Goal: Information Seeking & Learning: Check status

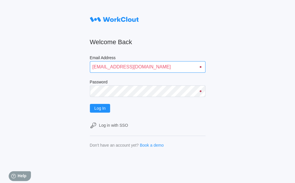
type input "[EMAIL_ADDRESS][DOMAIN_NAME]"
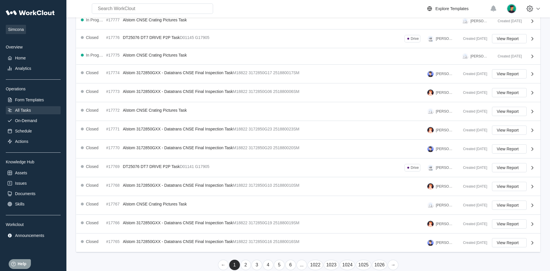
scroll to position [92, 0]
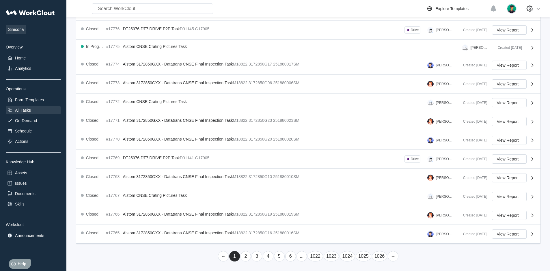
click at [295, 179] on link "1026" at bounding box center [380, 256] width 16 height 10
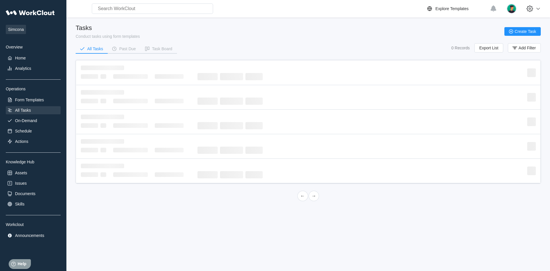
scroll to position [0, 0]
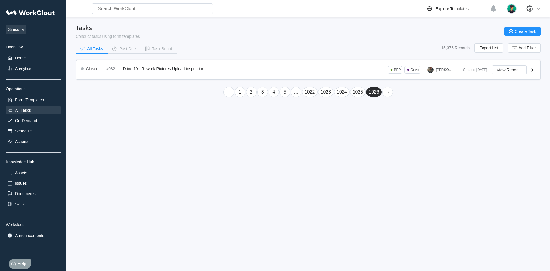
click at [229, 92] on link "←" at bounding box center [229, 92] width 11 height 10
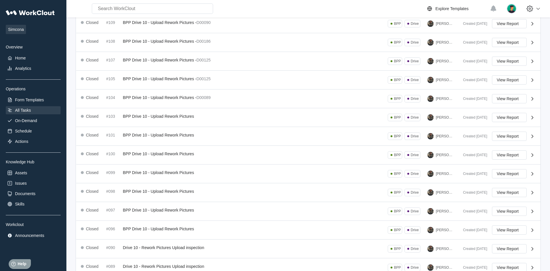
scroll to position [99, 0]
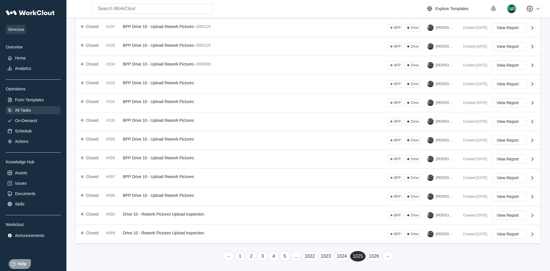
click at [229, 179] on link "←" at bounding box center [229, 256] width 11 height 10
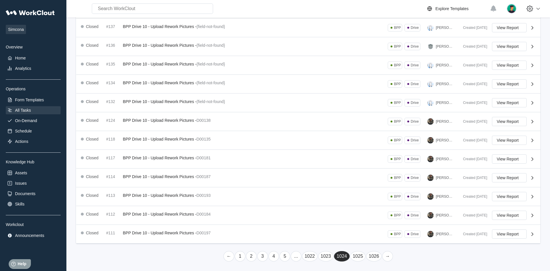
click at [229, 179] on link "←" at bounding box center [229, 256] width 11 height 10
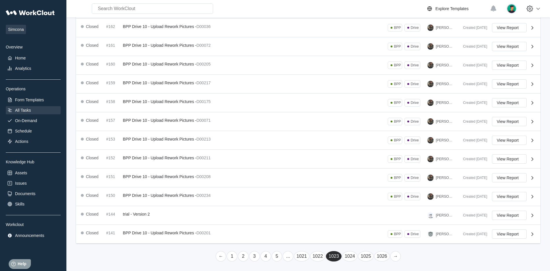
click at [221, 179] on link "←" at bounding box center [221, 256] width 11 height 10
click at [213, 179] on link "←" at bounding box center [213, 256] width 11 height 10
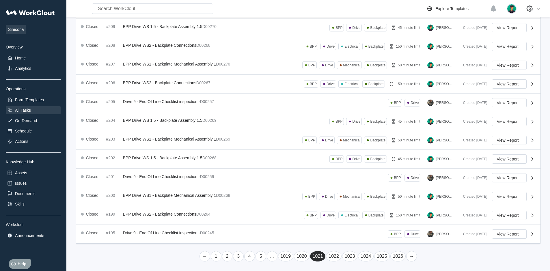
click at [205, 179] on link "←" at bounding box center [205, 256] width 11 height 10
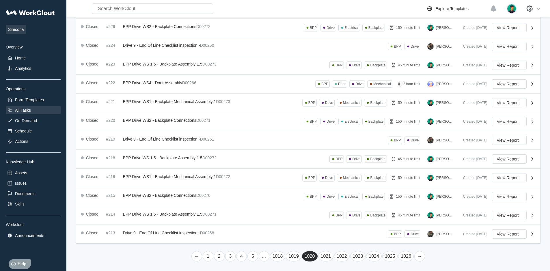
click at [197, 179] on link "←" at bounding box center [197, 256] width 11 height 10
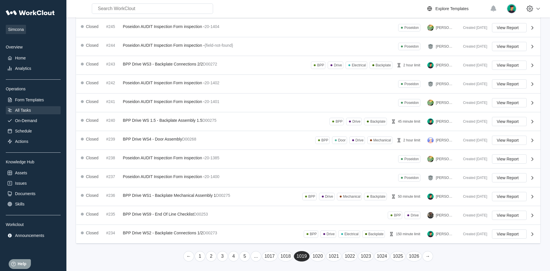
click at [189, 179] on link "←" at bounding box center [188, 256] width 11 height 10
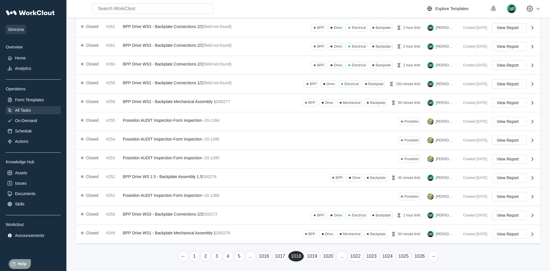
click at [183, 179] on link "←" at bounding box center [183, 256] width 11 height 10
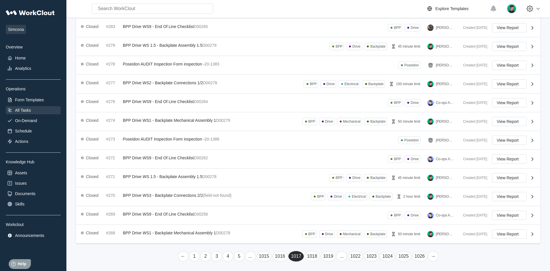
click at [183, 179] on link "←" at bounding box center [183, 256] width 11 height 10
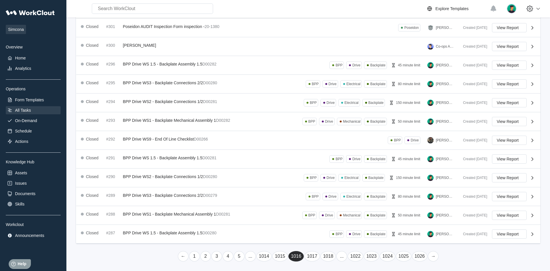
click at [183, 179] on link "←" at bounding box center [183, 256] width 11 height 10
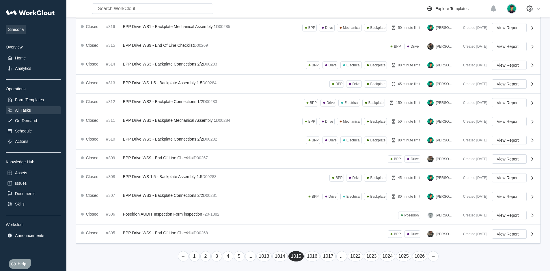
click at [183, 179] on link "←" at bounding box center [183, 256] width 11 height 10
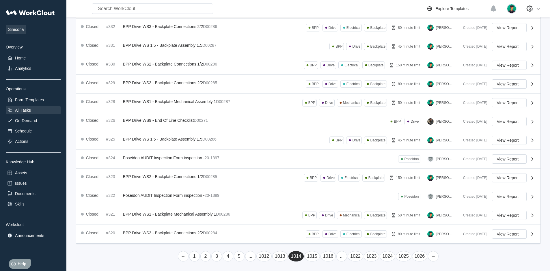
click at [183, 179] on link "←" at bounding box center [183, 256] width 11 height 10
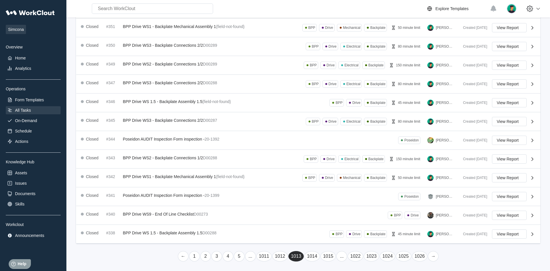
click at [183, 179] on link "←" at bounding box center [183, 256] width 11 height 10
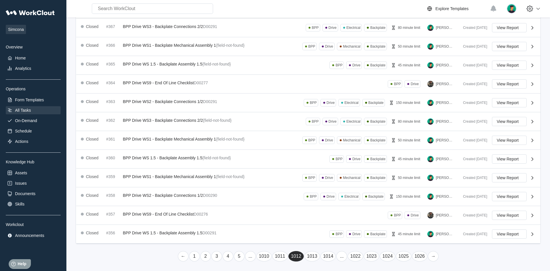
click at [183, 179] on link "←" at bounding box center [183, 256] width 11 height 10
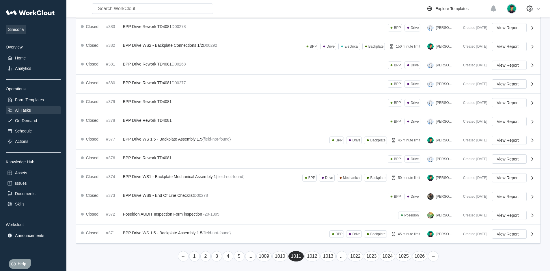
click at [183, 179] on link "←" at bounding box center [183, 256] width 11 height 10
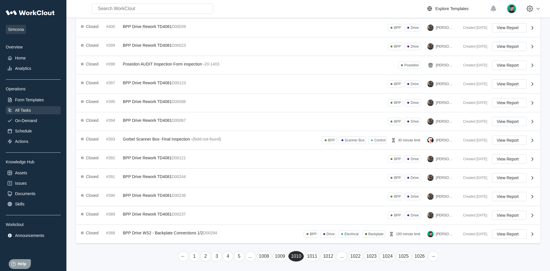
click at [183, 179] on link "←" at bounding box center [183, 256] width 11 height 10
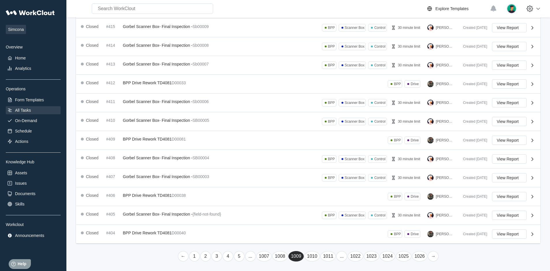
click at [183, 179] on link "←" at bounding box center [183, 256] width 11 height 10
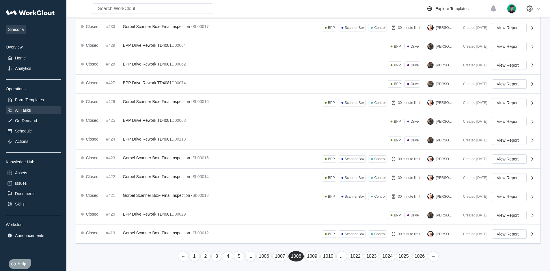
click at [183, 179] on link "←" at bounding box center [183, 256] width 11 height 10
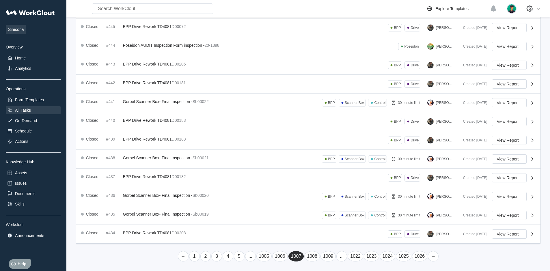
click at [183, 179] on link "←" at bounding box center [183, 256] width 11 height 10
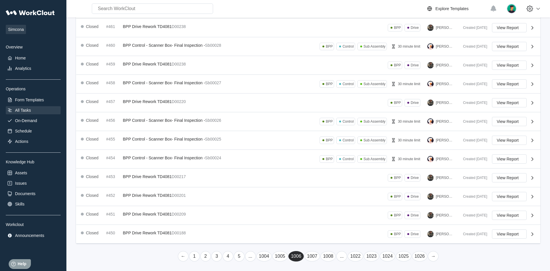
click at [183, 179] on link "←" at bounding box center [183, 256] width 11 height 10
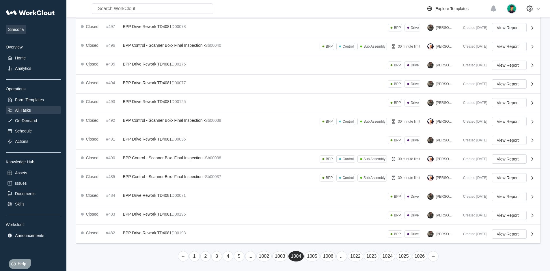
click at [183, 179] on link "←" at bounding box center [183, 256] width 11 height 10
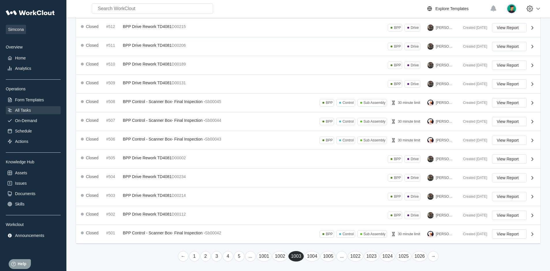
click at [183, 179] on link "←" at bounding box center [183, 256] width 11 height 10
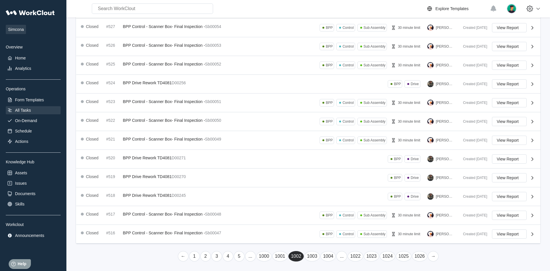
click at [183, 179] on link "←" at bounding box center [183, 256] width 11 height 10
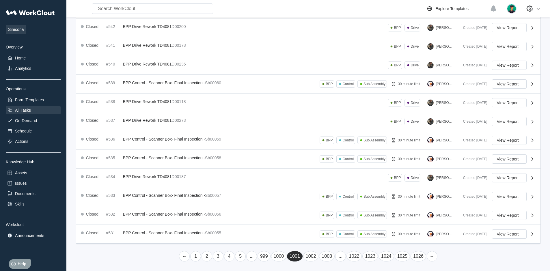
click at [184, 179] on link "←" at bounding box center [184, 256] width 11 height 10
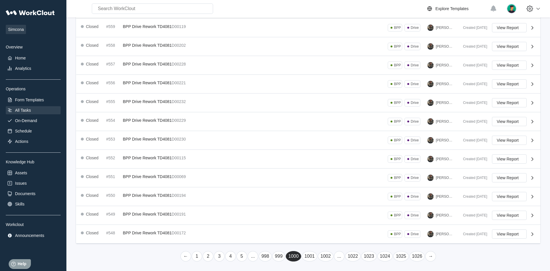
click at [186, 179] on link "←" at bounding box center [186, 256] width 11 height 10
click at [187, 179] on link "←" at bounding box center [187, 256] width 11 height 10
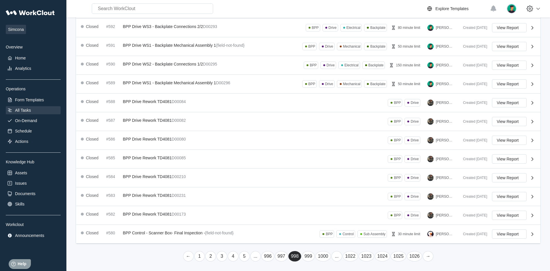
click at [188, 179] on link "←" at bounding box center [188, 256] width 11 height 10
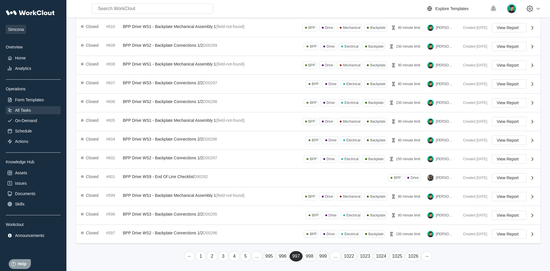
click at [190, 179] on link "←" at bounding box center [189, 256] width 11 height 10
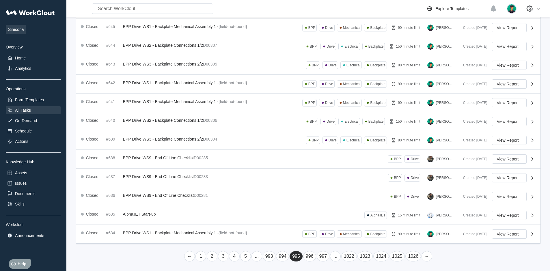
click at [190, 179] on link "←" at bounding box center [189, 256] width 11 height 10
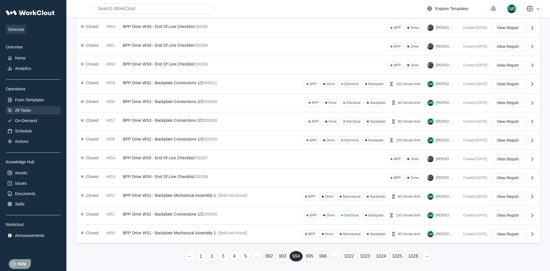
click at [190, 179] on link "←" at bounding box center [189, 256] width 11 height 10
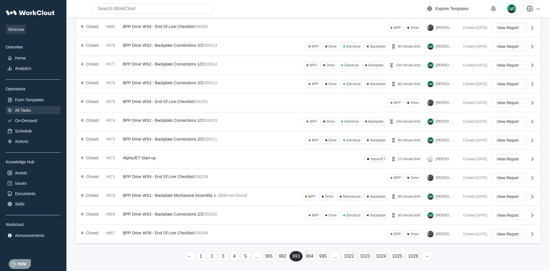
click at [190, 179] on link "←" at bounding box center [189, 256] width 11 height 10
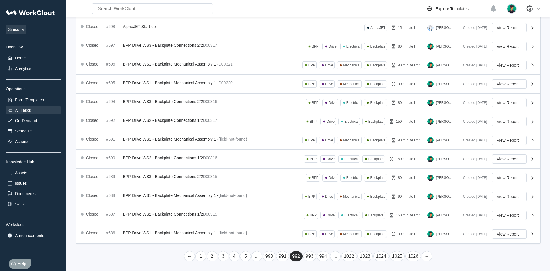
click at [190, 179] on link "←" at bounding box center [189, 256] width 11 height 10
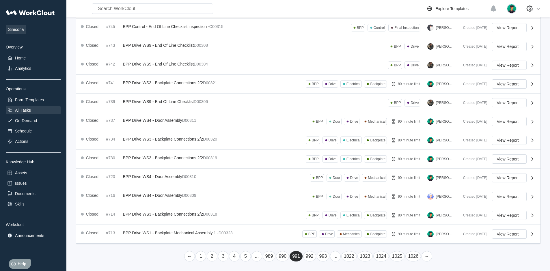
click at [190, 179] on link "←" at bounding box center [189, 256] width 11 height 10
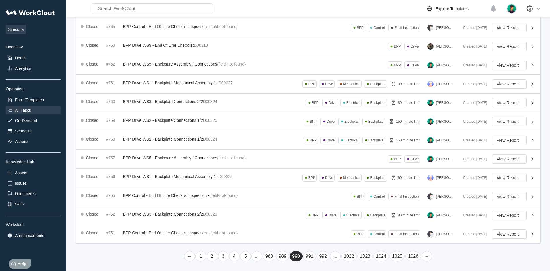
click at [190, 179] on link "←" at bounding box center [189, 256] width 11 height 10
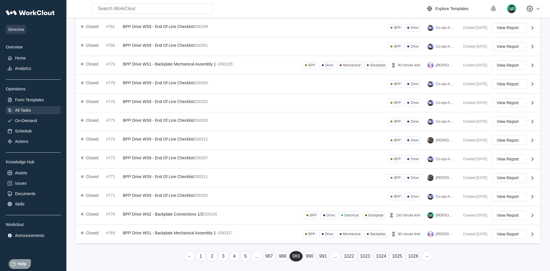
click at [190, 179] on link "←" at bounding box center [189, 256] width 11 height 10
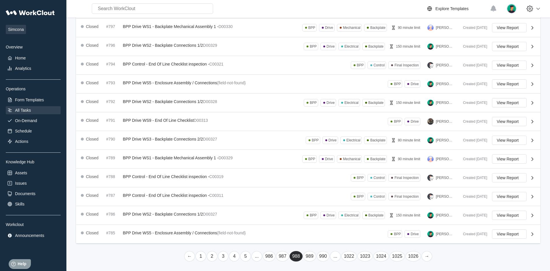
click at [190, 179] on link "←" at bounding box center [189, 256] width 11 height 10
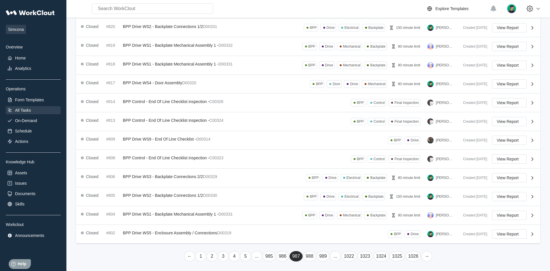
click at [190, 179] on link "←" at bounding box center [189, 256] width 11 height 10
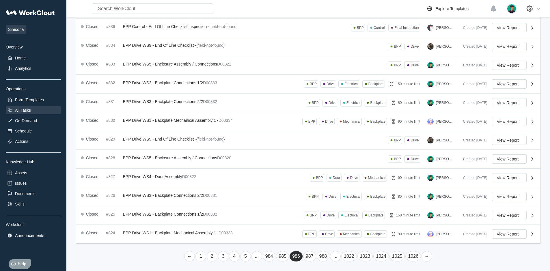
click at [190, 179] on link "←" at bounding box center [189, 256] width 11 height 10
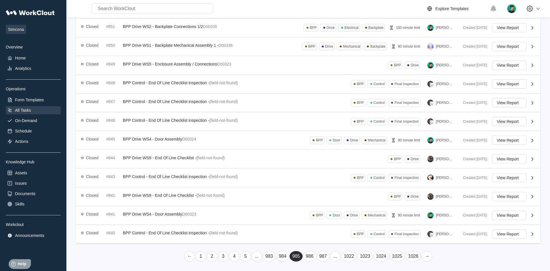
click at [190, 179] on link "←" at bounding box center [189, 256] width 11 height 10
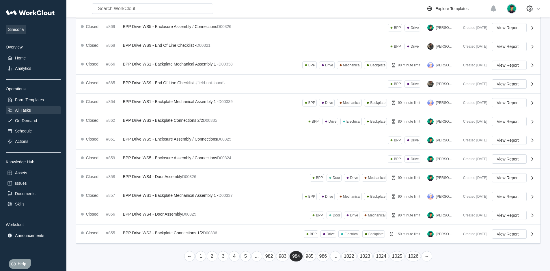
click at [190, 179] on link "←" at bounding box center [189, 256] width 11 height 10
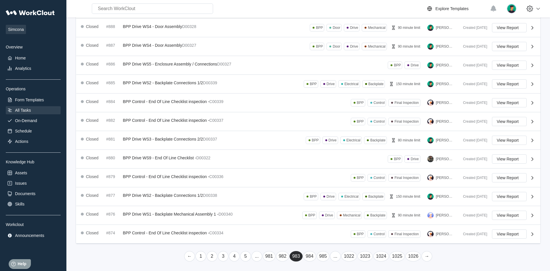
click at [190, 179] on link "←" at bounding box center [189, 256] width 11 height 10
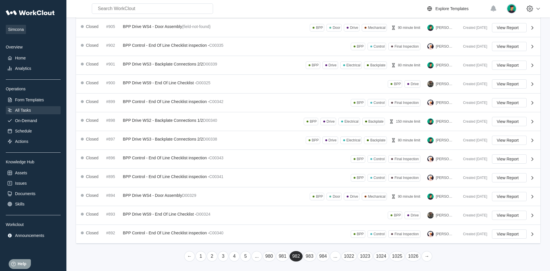
click at [190, 179] on link "←" at bounding box center [189, 256] width 11 height 10
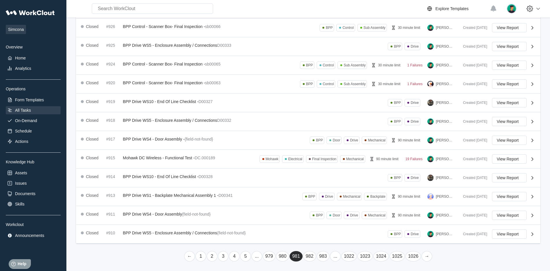
click at [190, 179] on link "←" at bounding box center [189, 256] width 11 height 10
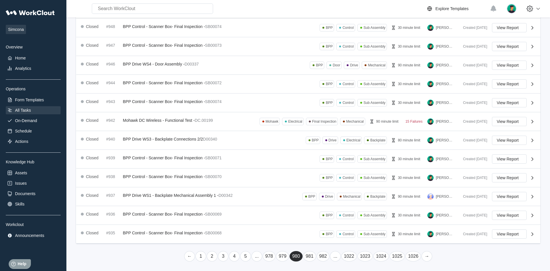
click at [190, 179] on link "←" at bounding box center [189, 256] width 11 height 10
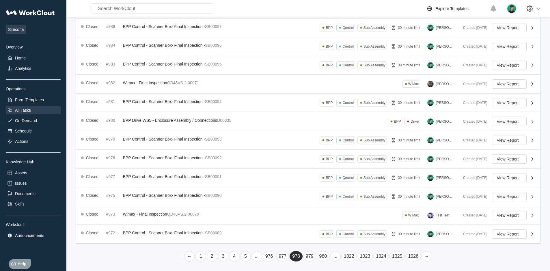
click at [190, 179] on link "←" at bounding box center [189, 256] width 11 height 10
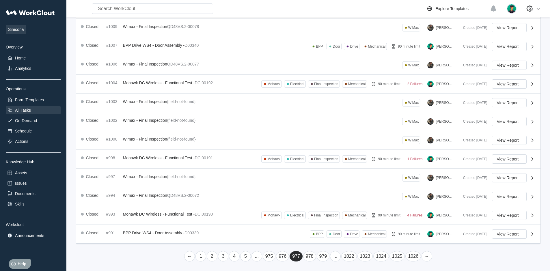
click at [190, 179] on link "←" at bounding box center [189, 256] width 11 height 10
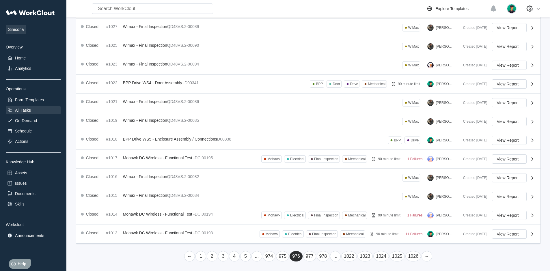
click at [190, 179] on link "←" at bounding box center [189, 256] width 11 height 10
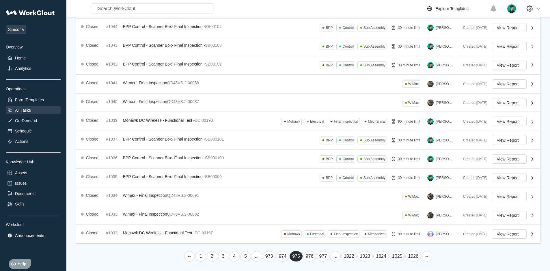
click at [190, 179] on link "←" at bounding box center [189, 256] width 11 height 10
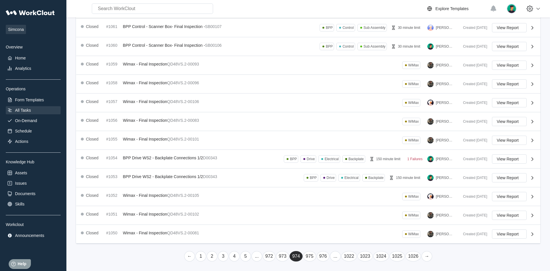
click at [190, 179] on link "←" at bounding box center [189, 256] width 11 height 10
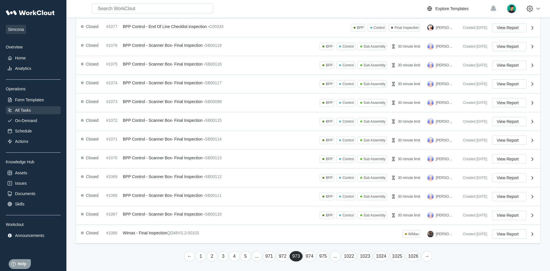
click at [190, 179] on link "←" at bounding box center [189, 256] width 11 height 10
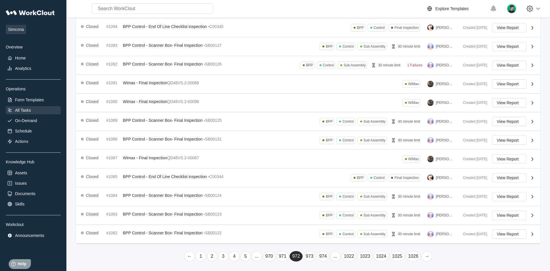
click at [190, 179] on link "←" at bounding box center [189, 256] width 11 height 10
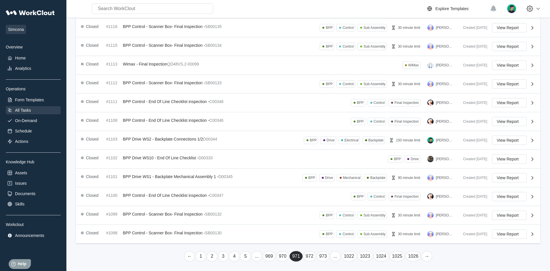
click at [190, 179] on link "←" at bounding box center [189, 256] width 11 height 10
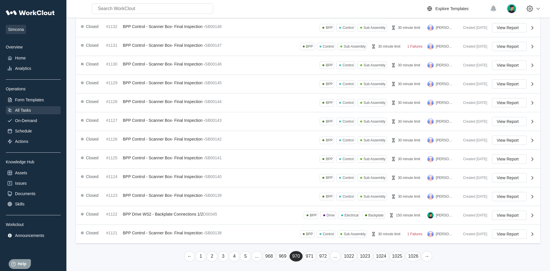
click at [190, 179] on link "←" at bounding box center [189, 256] width 11 height 10
